Goal: Information Seeking & Learning: Check status

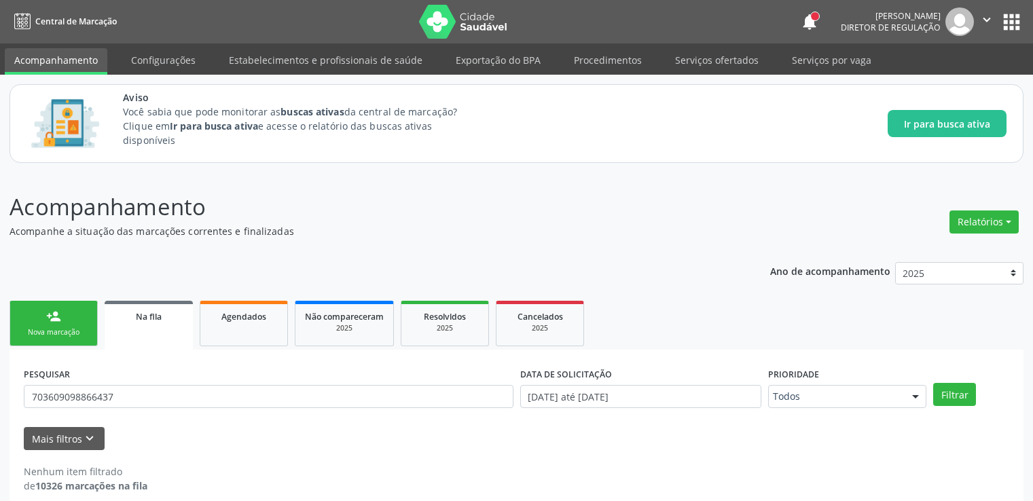
scroll to position [15, 0]
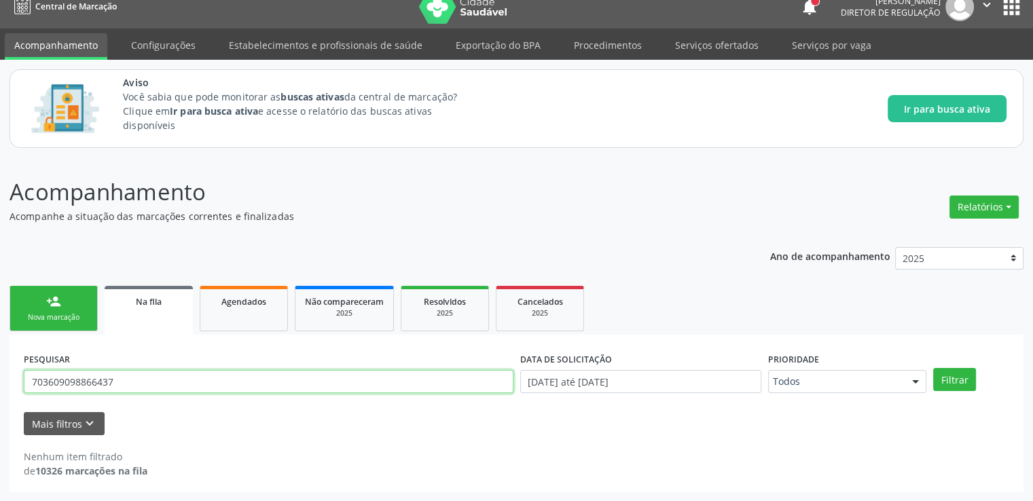
drag, startPoint x: 134, startPoint y: 380, endPoint x: 0, endPoint y: 366, distance: 134.4
click at [0, 366] on div "Acompanhamento Acompanhe a situação das marcações correntes e finalizadas Relat…" at bounding box center [516, 330] width 1033 height 344
paste input "700503331046752"
click at [933, 368] on button "Filtrar" at bounding box center [954, 379] width 43 height 23
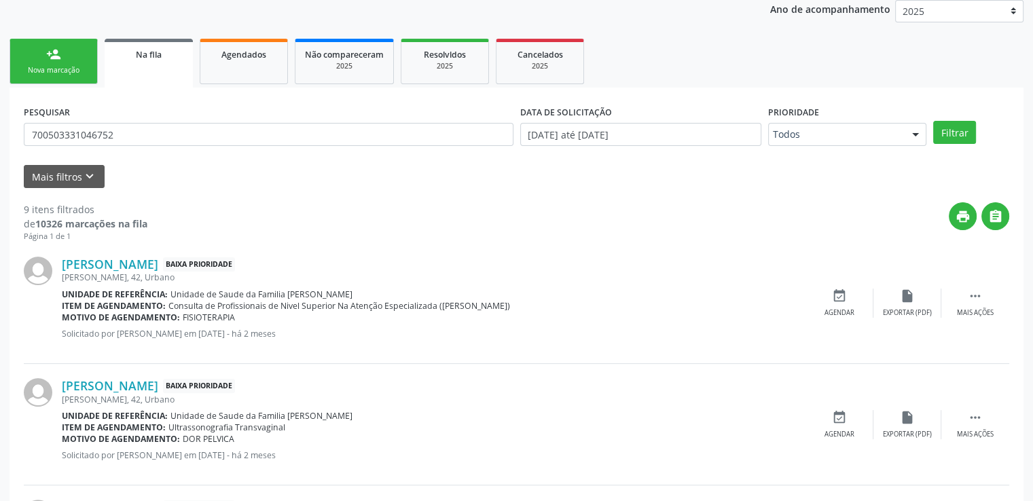
scroll to position [204, 0]
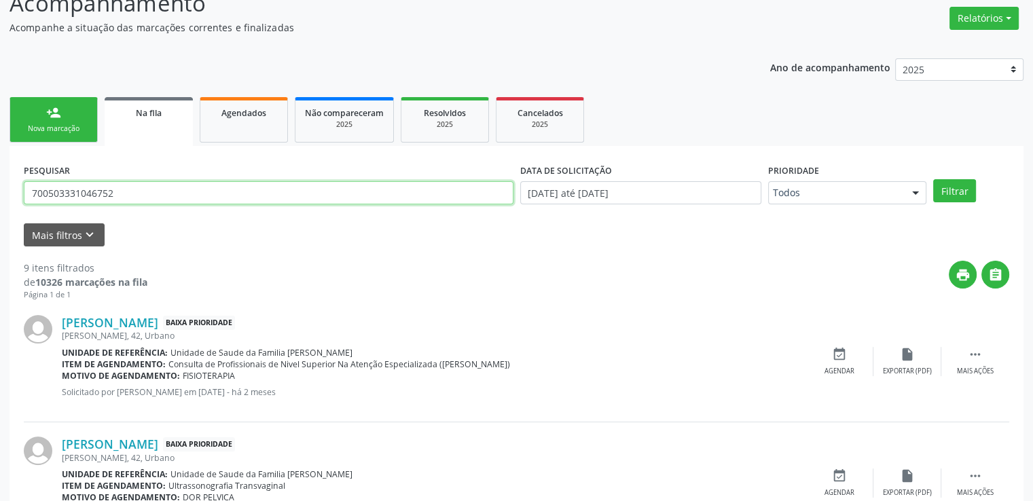
drag, startPoint x: 174, startPoint y: 188, endPoint x: 0, endPoint y: 188, distance: 173.8
paste input "160.322.474-2"
click at [933, 179] on button "Filtrar" at bounding box center [954, 190] width 43 height 23
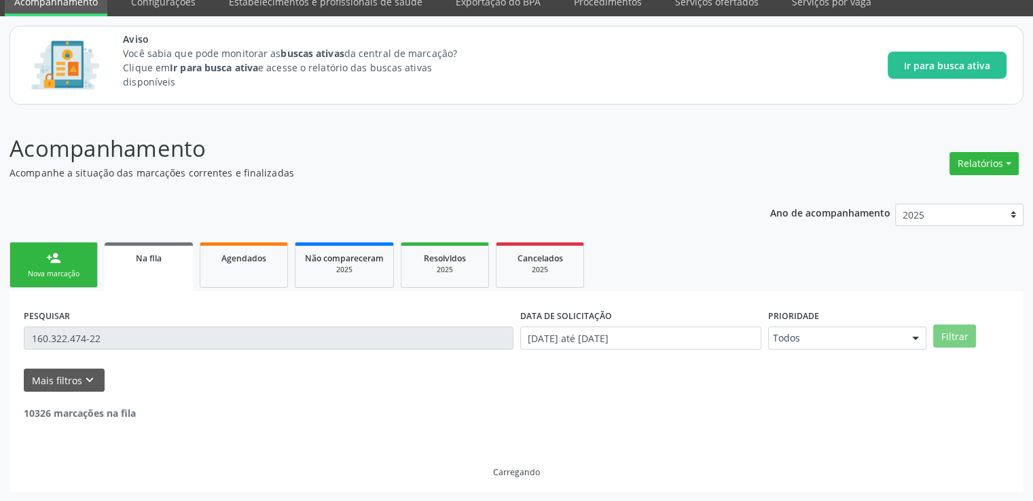
scroll to position [15, 0]
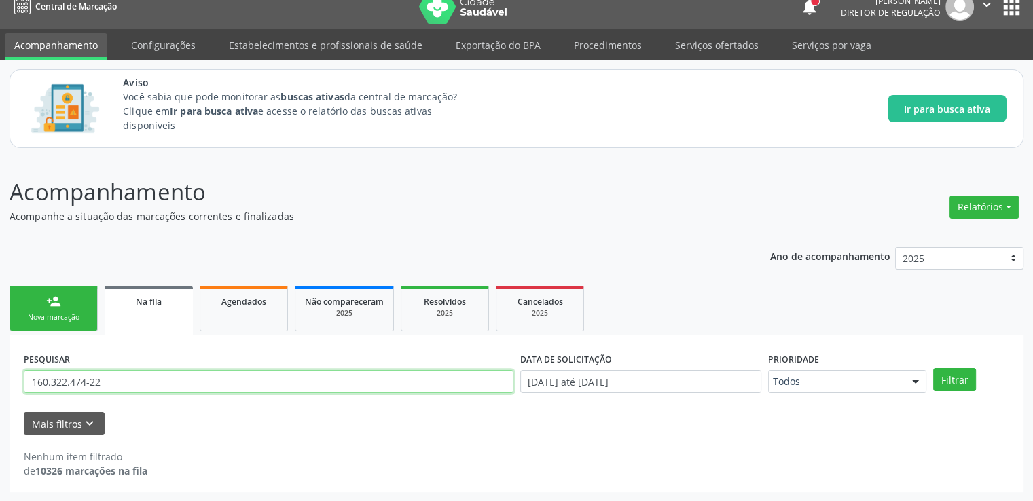
click at [52, 380] on input "160.322.474-22" at bounding box center [269, 381] width 490 height 23
type input "16032247422"
click at [933, 368] on button "Filtrar" at bounding box center [954, 379] width 43 height 23
drag, startPoint x: 121, startPoint y: 384, endPoint x: 0, endPoint y: 379, distance: 121.0
click at [0, 379] on div "Acompanhamento Acompanhe a situação das marcações correntes e finalizadas Relat…" at bounding box center [516, 330] width 1033 height 344
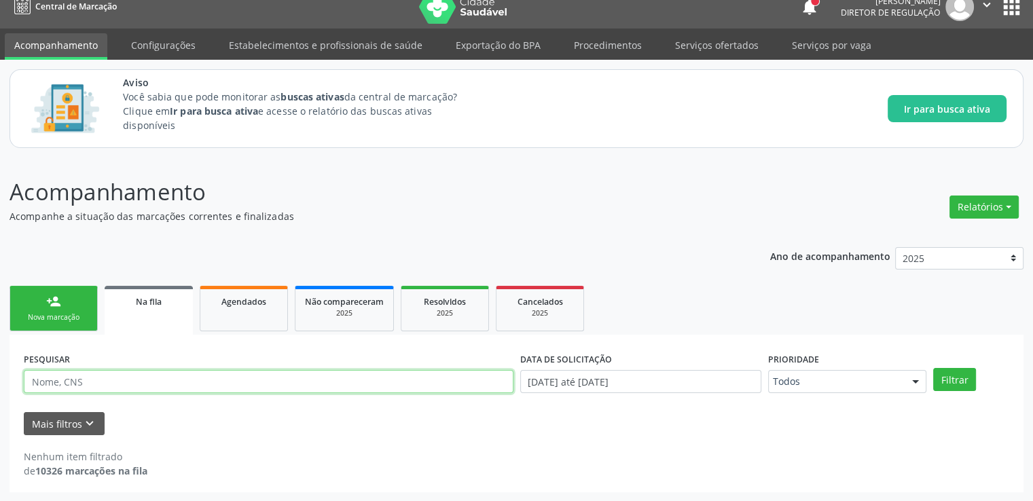
paste input "700106924393318"
click at [933, 368] on button "Filtrar" at bounding box center [954, 379] width 43 height 23
click at [136, 382] on input "700106924393318" at bounding box center [269, 381] width 490 height 23
drag, startPoint x: 136, startPoint y: 382, endPoint x: 20, endPoint y: 381, distance: 116.8
click at [20, 381] on div "PESQUISAR 700106924393318" at bounding box center [268, 375] width 496 height 53
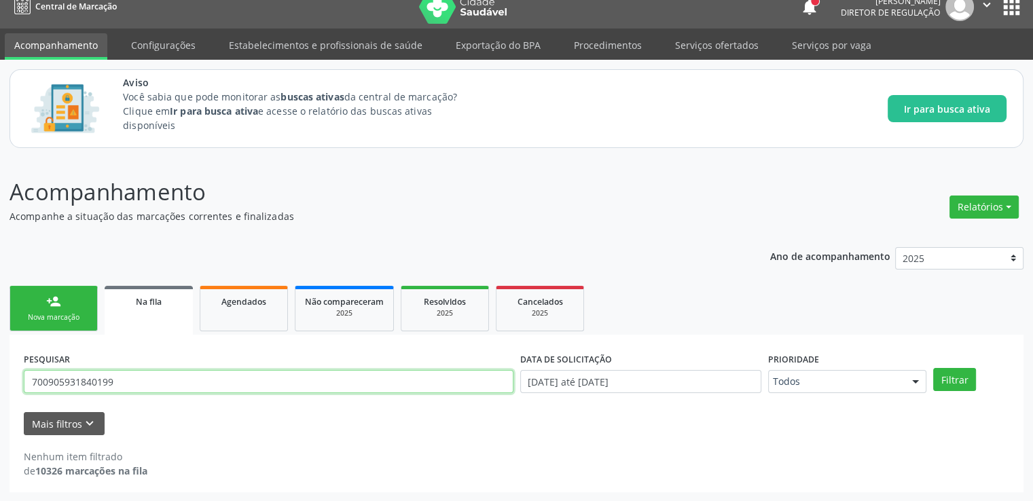
click at [933, 368] on button "Filtrar" at bounding box center [954, 379] width 43 height 23
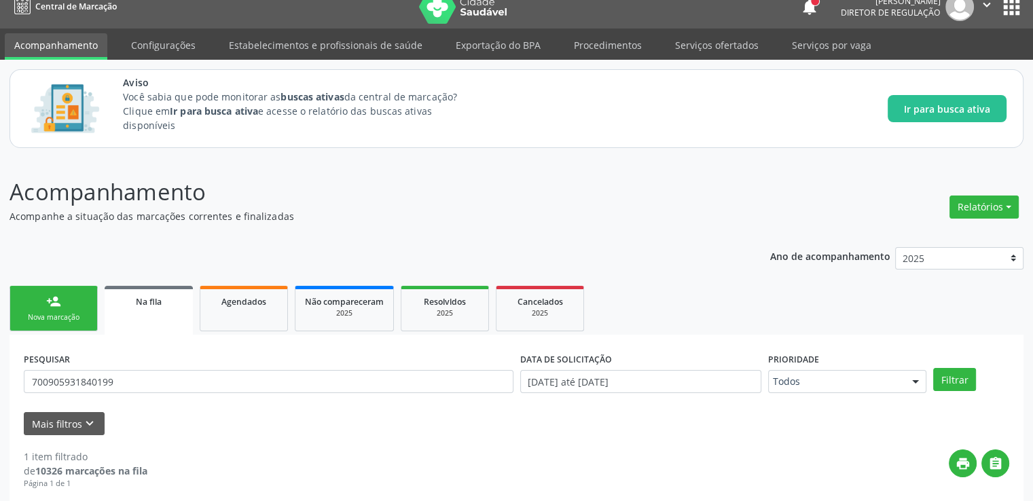
scroll to position [147, 0]
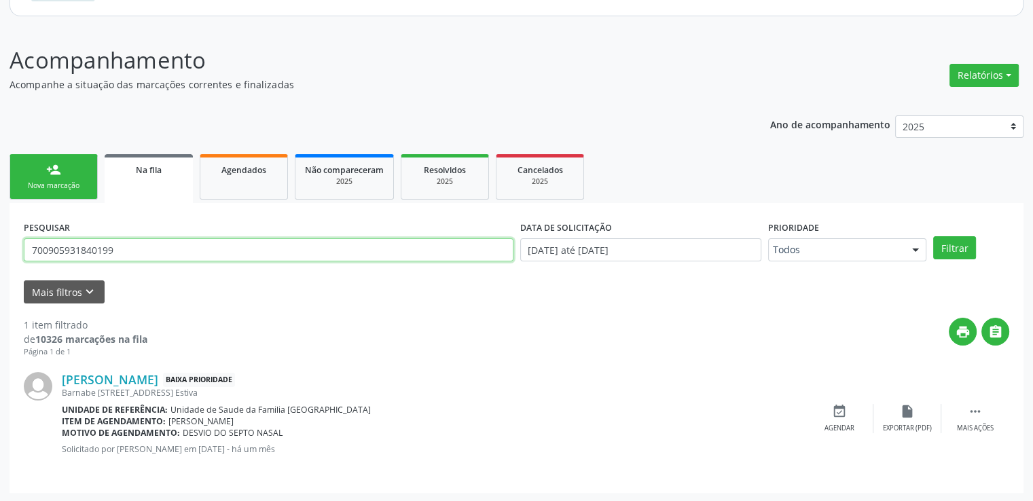
drag, startPoint x: 154, startPoint y: 253, endPoint x: 7, endPoint y: 248, distance: 147.4
click at [7, 248] on div "Acompanhamento Acompanhe a situação das marcações correntes e finalizadas Relat…" at bounding box center [516, 264] width 1033 height 477
type input "702607261587848"
click at [933, 236] on button "Filtrar" at bounding box center [954, 247] width 43 height 23
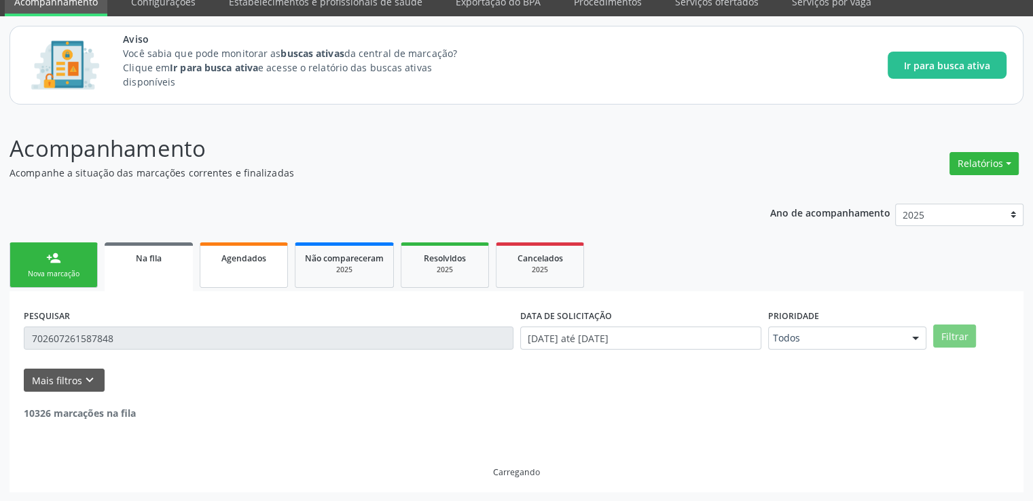
scroll to position [15, 0]
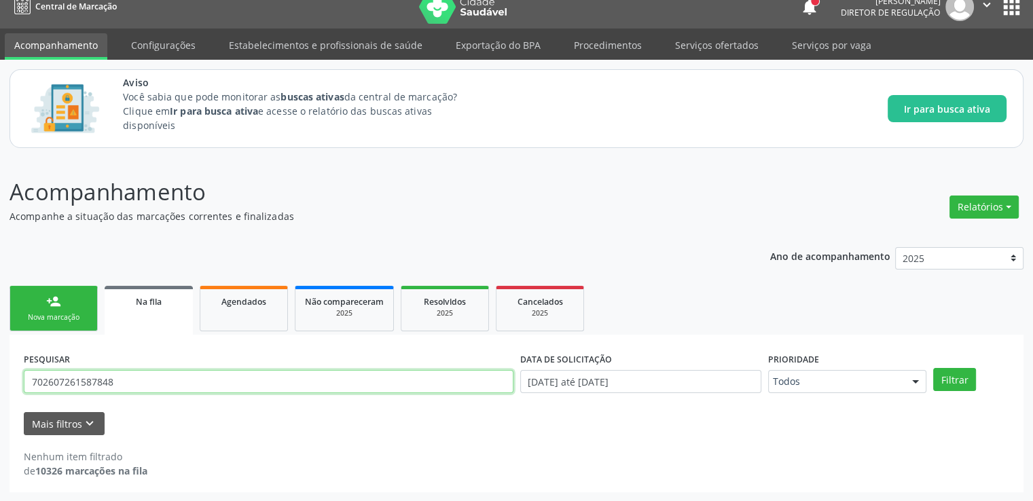
drag, startPoint x: 136, startPoint y: 378, endPoint x: 105, endPoint y: 380, distance: 30.6
click at [134, 378] on input "702607261587848" at bounding box center [269, 381] width 490 height 23
drag, startPoint x: 105, startPoint y: 380, endPoint x: 34, endPoint y: 381, distance: 71.3
click at [34, 381] on input "702607261587848" at bounding box center [269, 381] width 490 height 23
